Goal: Task Accomplishment & Management: Use online tool/utility

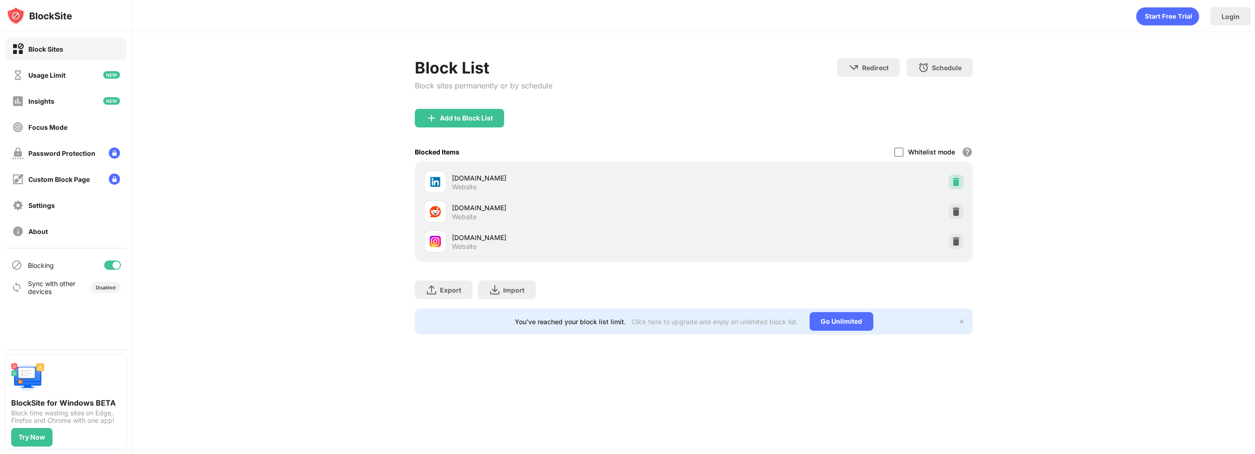
click at [951, 186] on div at bounding box center [956, 181] width 15 height 15
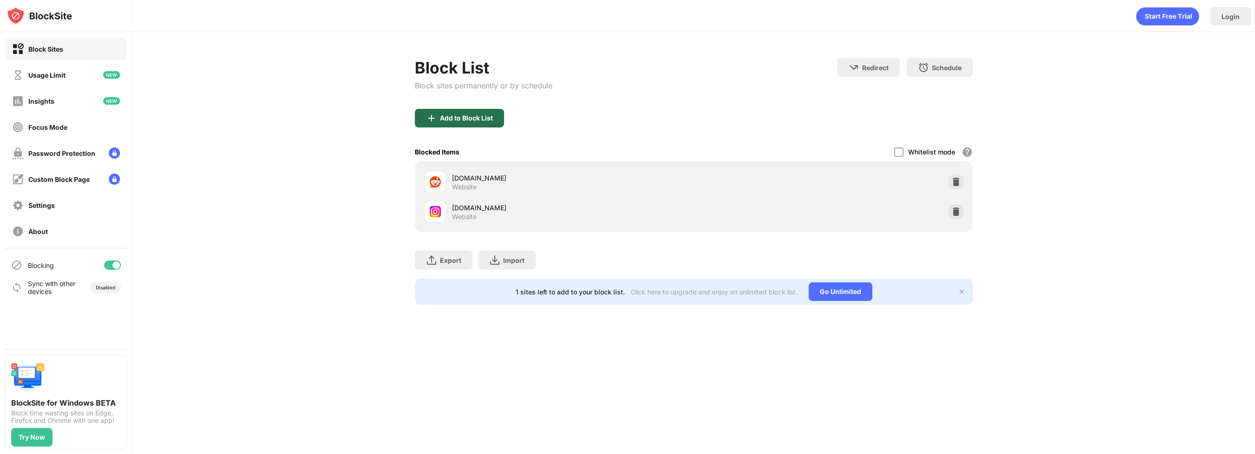
click at [483, 112] on div "Add to Block List" at bounding box center [459, 118] width 89 height 19
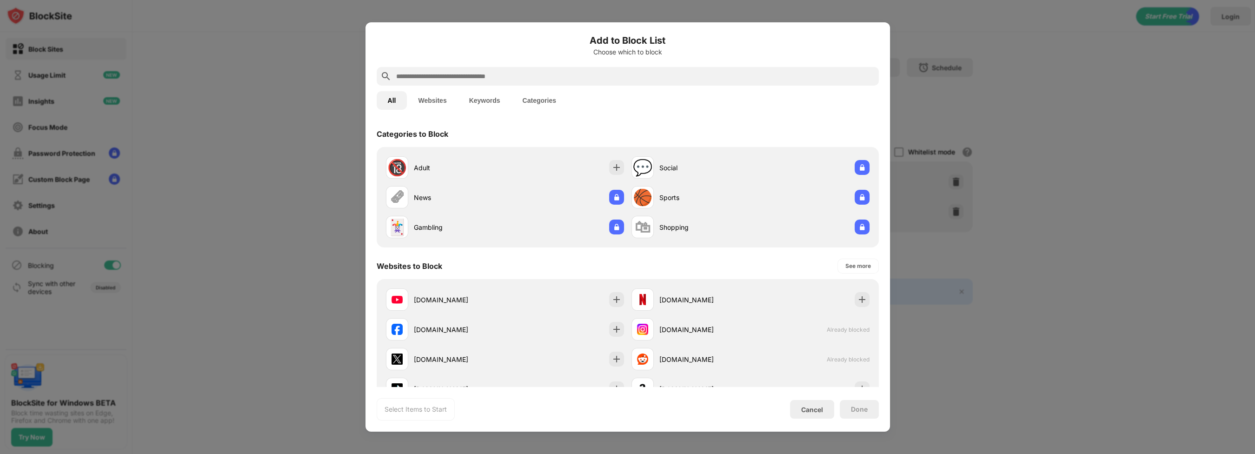
click at [562, 78] on input "text" at bounding box center [635, 76] width 480 height 11
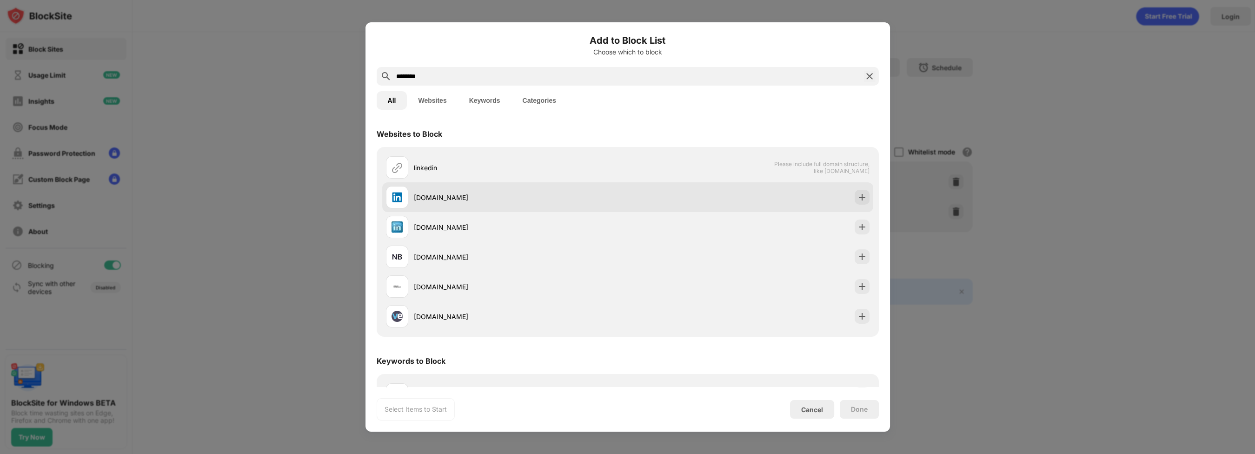
type input "********"
drag, startPoint x: 471, startPoint y: 205, endPoint x: 533, endPoint y: 230, distance: 67.6
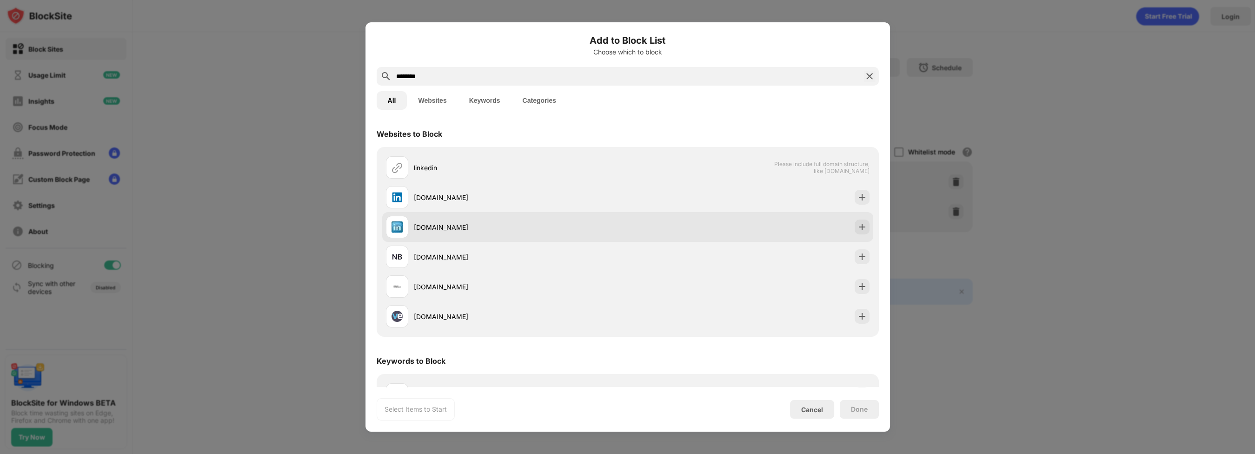
click at [471, 205] on div "[DOMAIN_NAME]" at bounding box center [507, 197] width 242 height 22
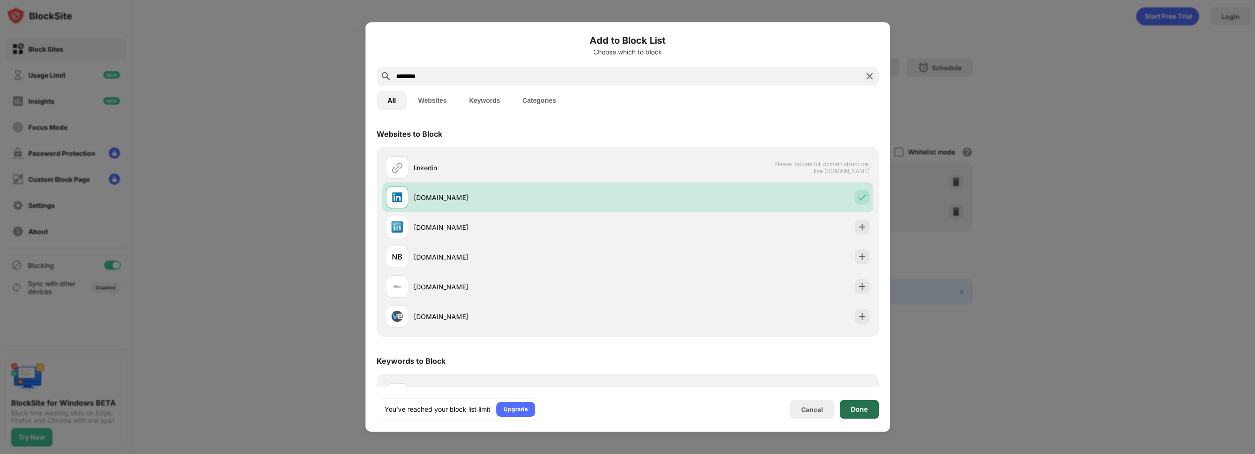
click at [860, 408] on div "Done" at bounding box center [859, 409] width 17 height 7
